Goal: Transaction & Acquisition: Purchase product/service

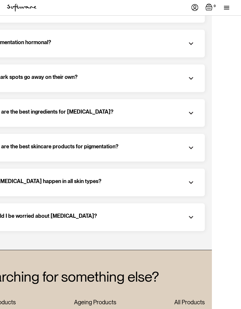
scroll to position [984, 0]
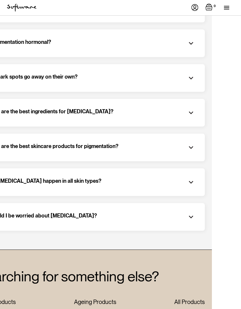
click at [132, 178] on div "Can [MEDICAL_DATA] happen in all skin types?" at bounding box center [91, 182] width 208 height 9
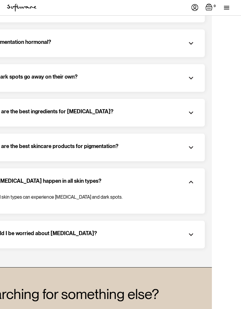
click at [194, 143] on img at bounding box center [191, 147] width 9 height 9
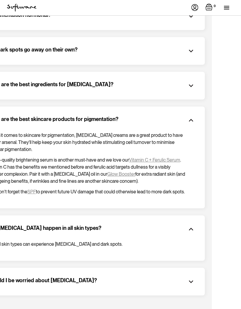
scroll to position [1011, 0]
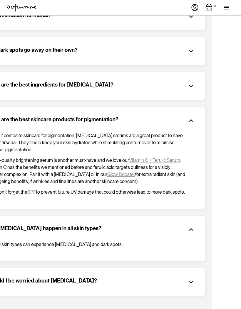
click at [192, 81] on img at bounding box center [191, 85] width 9 height 9
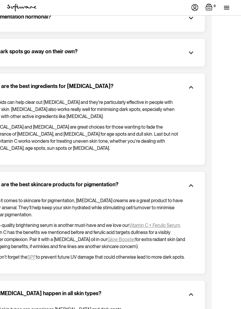
scroll to position [1010, 0]
click at [155, 222] on link "Vitamin C + Ferulic Serum" at bounding box center [154, 225] width 51 height 6
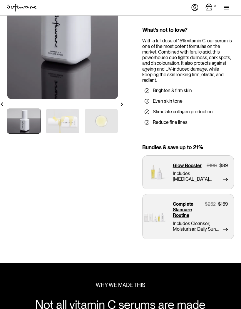
scroll to position [110, 0]
click at [229, 225] on link "Complete Skincare Routine $ 262 $ 169 Includes Cleanser, Moisturiser, Daily Sun…" at bounding box center [188, 216] width 92 height 45
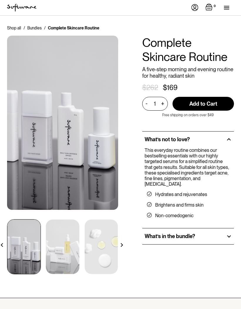
click at [233, 228] on div "What’s in the bundle?" at bounding box center [188, 236] width 92 height 16
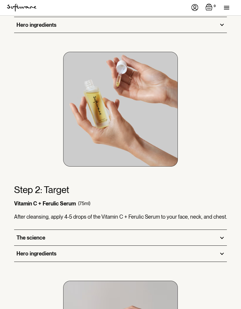
scroll to position [792, 0]
click at [226, 245] on div "Hero ingredients" at bounding box center [120, 253] width 213 height 16
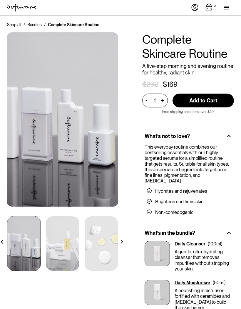
scroll to position [4, 0]
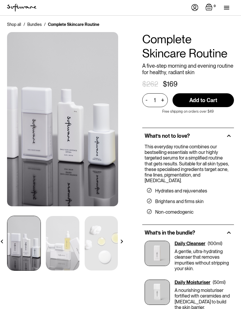
click at [206, 102] on input "Add to Cart" at bounding box center [203, 100] width 61 height 14
type input "Add to Cart"
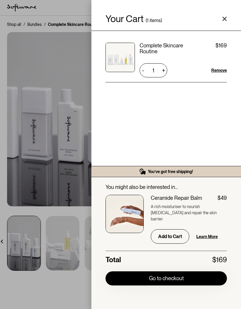
click at [226, 21] on link "Close cart" at bounding box center [224, 18] width 5 height 5
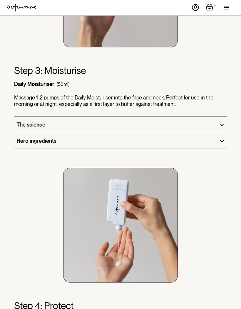
scroll to position [1263, 0]
